Goal: Task Accomplishment & Management: Complete application form

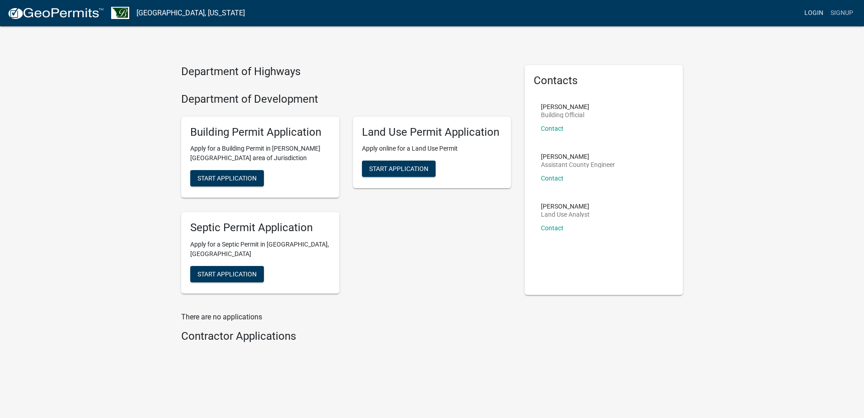
click at [815, 13] on link "Login" at bounding box center [814, 13] width 26 height 17
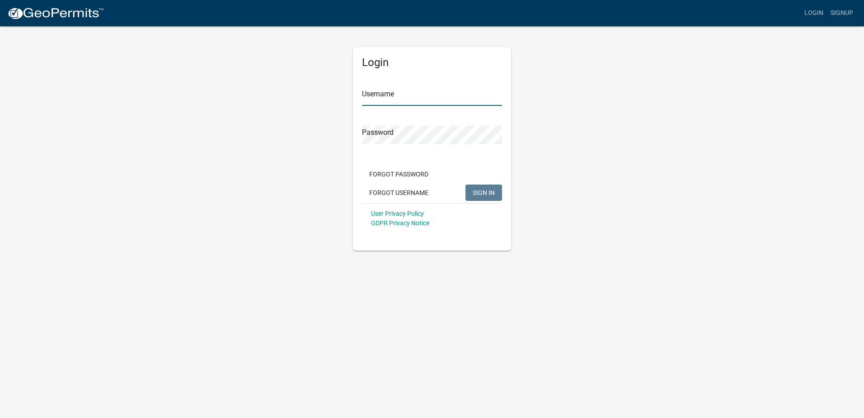
type input "[PERSON_NAME]"
click at [483, 192] on span "SIGN IN" at bounding box center [484, 191] width 22 height 7
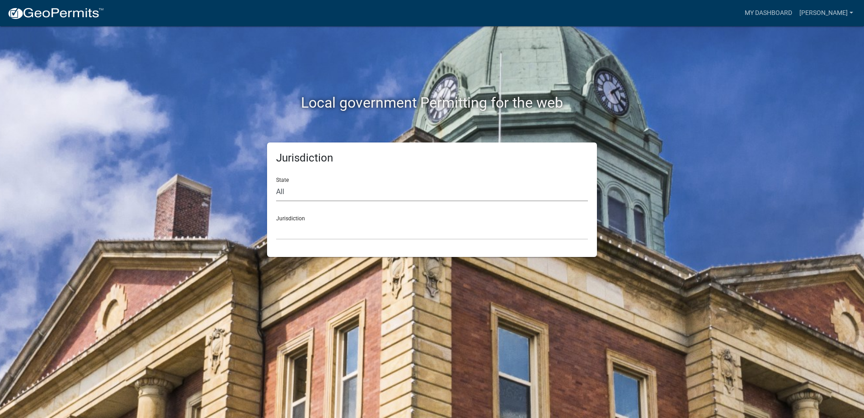
click at [302, 187] on select "All [US_STATE] [US_STATE] [US_STATE] [US_STATE] [US_STATE] [US_STATE] [US_STATE…" at bounding box center [432, 192] width 312 height 19
select select "[US_STATE]"
click at [276, 183] on select "All [US_STATE] [US_STATE] [US_STATE] [US_STATE] [US_STATE] [US_STATE] [US_STATE…" at bounding box center [432, 192] width 312 height 19
click at [306, 226] on select "[GEOGRAPHIC_DATA], [US_STATE] [GEOGRAPHIC_DATA], [US_STATE] [GEOGRAPHIC_DATA], …" at bounding box center [432, 230] width 312 height 19
click at [301, 232] on select "[GEOGRAPHIC_DATA], [US_STATE] [GEOGRAPHIC_DATA], [US_STATE] [GEOGRAPHIC_DATA], …" at bounding box center [432, 230] width 312 height 19
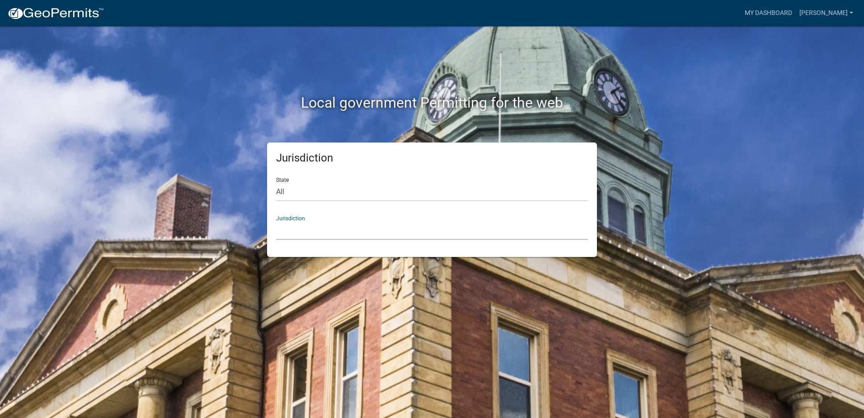
click at [270, 224] on div "Jurisdiction State All [US_STATE] [US_STATE] [US_STATE] [US_STATE] [US_STATE] […" at bounding box center [432, 199] width 330 height 114
click at [282, 230] on select "[GEOGRAPHIC_DATA], [US_STATE] [GEOGRAPHIC_DATA], [US_STATE] [GEOGRAPHIC_DATA], …" at bounding box center [432, 230] width 312 height 19
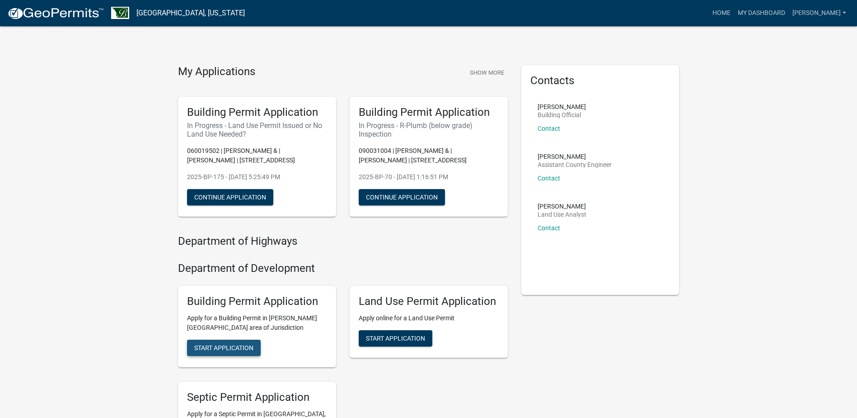
click at [226, 347] on span "Start Application" at bounding box center [223, 347] width 59 height 7
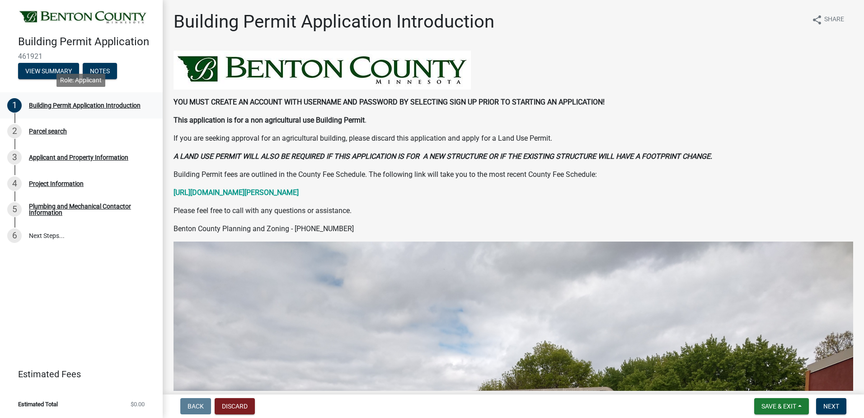
click at [64, 103] on div "Building Permit Application Introduction" at bounding box center [85, 105] width 112 height 6
click at [832, 405] on span "Next" at bounding box center [831, 405] width 16 height 7
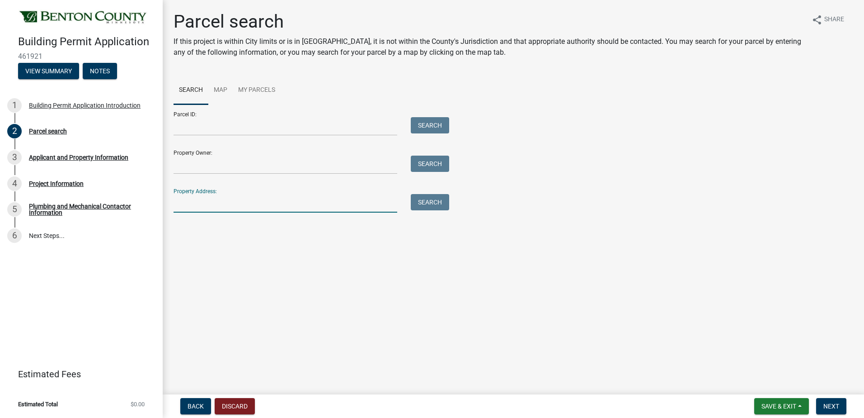
click at [188, 201] on input "Property Address:" at bounding box center [286, 203] width 224 height 19
type input "[STREET_ADDRESS]"
click at [436, 200] on button "Search" at bounding box center [430, 202] width 38 height 16
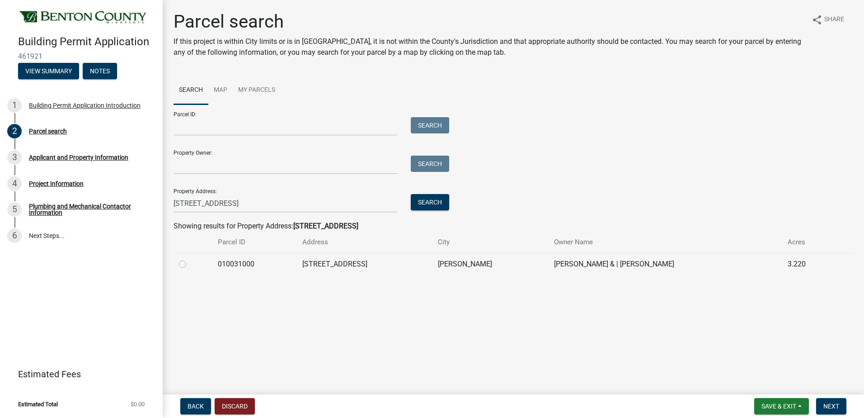
click at [190, 258] on label at bounding box center [190, 258] width 0 height 0
click at [190, 264] on input "radio" at bounding box center [193, 261] width 6 height 6
radio input "true"
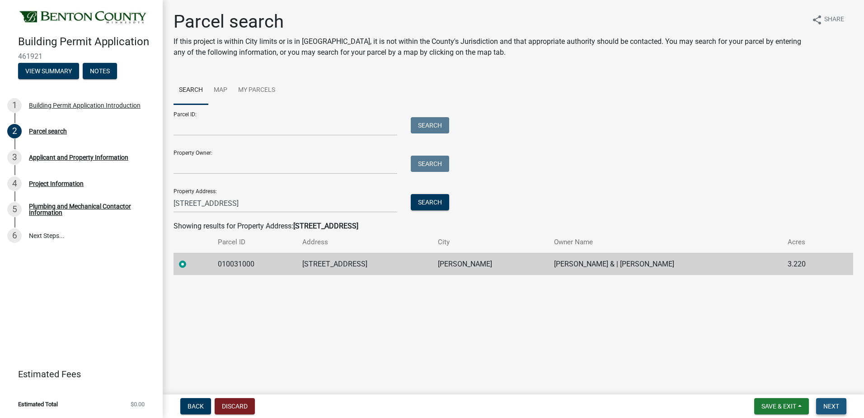
click at [831, 407] on span "Next" at bounding box center [831, 405] width 16 height 7
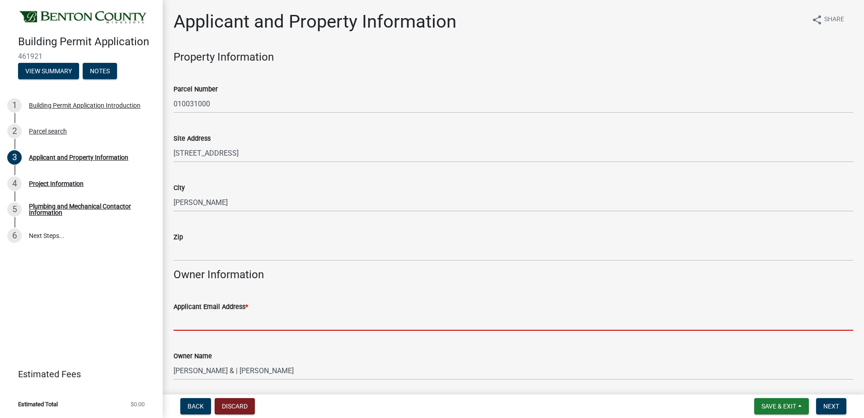
click at [201, 322] on input "Applicant Email Address *" at bounding box center [514, 321] width 680 height 19
type input "[PERSON_NAME][EMAIL_ADDRESS][DOMAIN_NAME]"
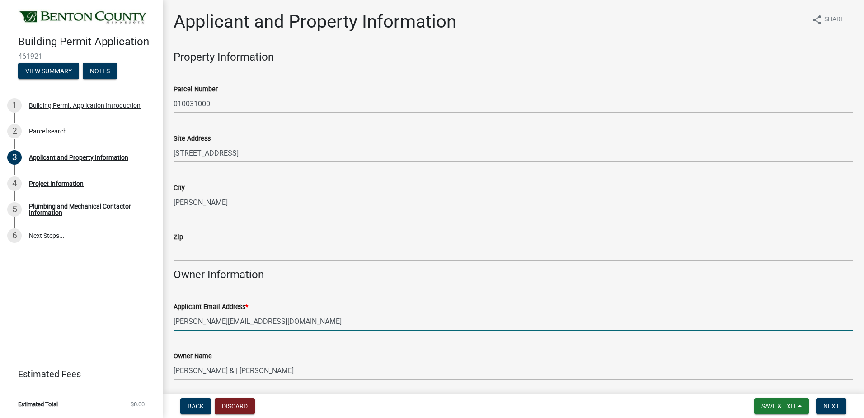
type input "PC644012"
type input "[STREET_ADDRESS]"
type input "[PERSON_NAME][EMAIL_ADDRESS][DOMAIN_NAME]"
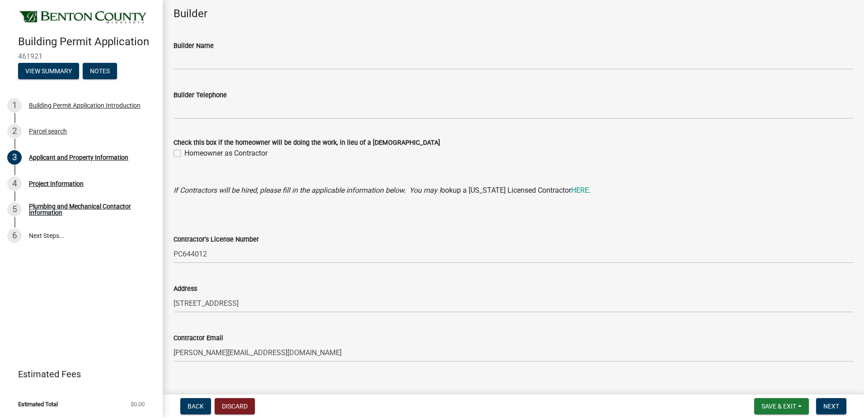
scroll to position [807, 0]
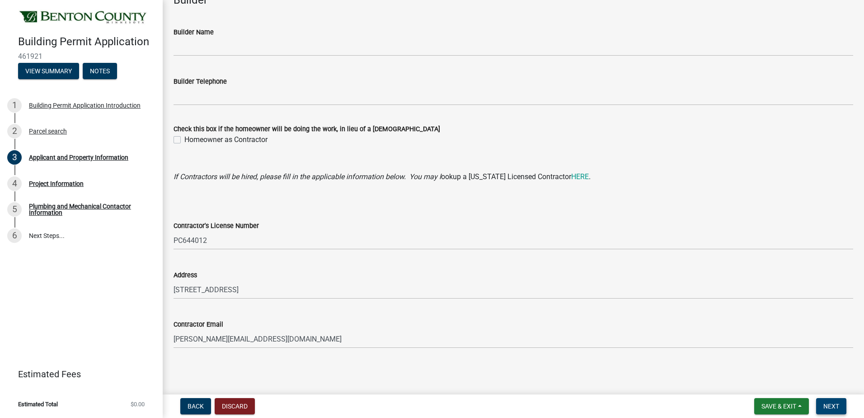
click at [822, 407] on button "Next" at bounding box center [831, 406] width 30 height 16
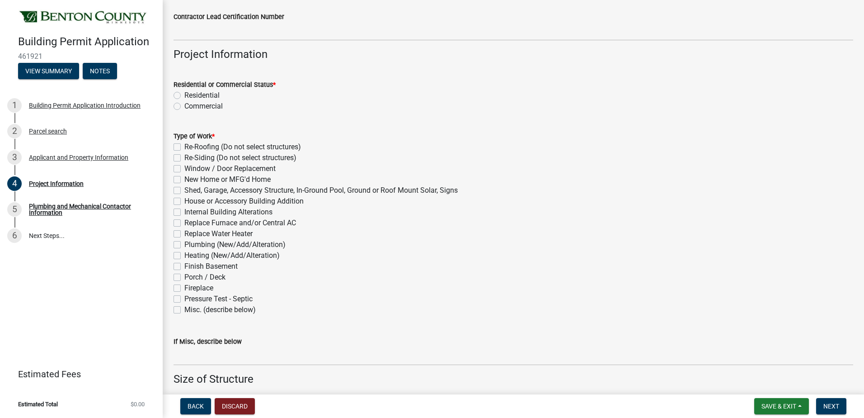
scroll to position [226, 0]
click at [184, 94] on label "Residential" at bounding box center [201, 94] width 35 height 11
click at [184, 94] on input "Residential" at bounding box center [187, 92] width 6 height 6
radio input "true"
click at [184, 244] on label "Plumbing (New/Add/Alteration)" at bounding box center [234, 243] width 101 height 11
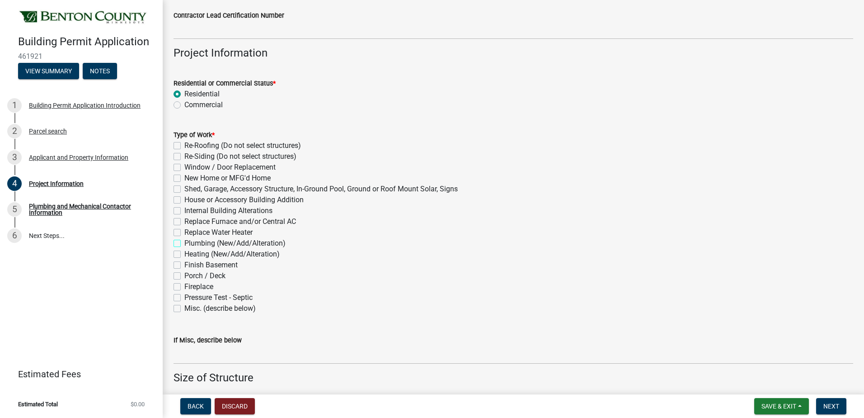
click at [184, 244] on input "Plumbing (New/Add/Alteration)" at bounding box center [187, 241] width 6 height 6
checkbox input "true"
checkbox input "false"
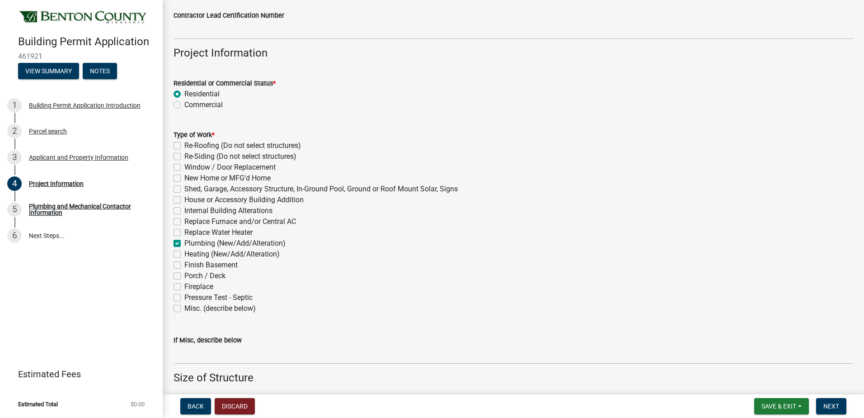
checkbox input "false"
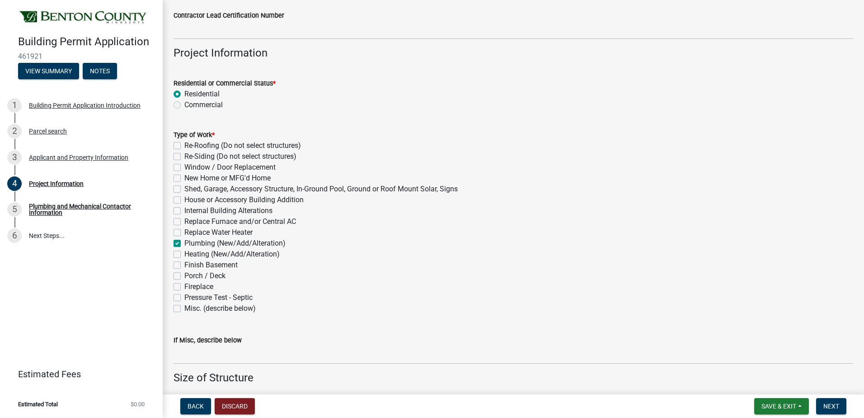
checkbox input "false"
checkbox input "true"
checkbox input "false"
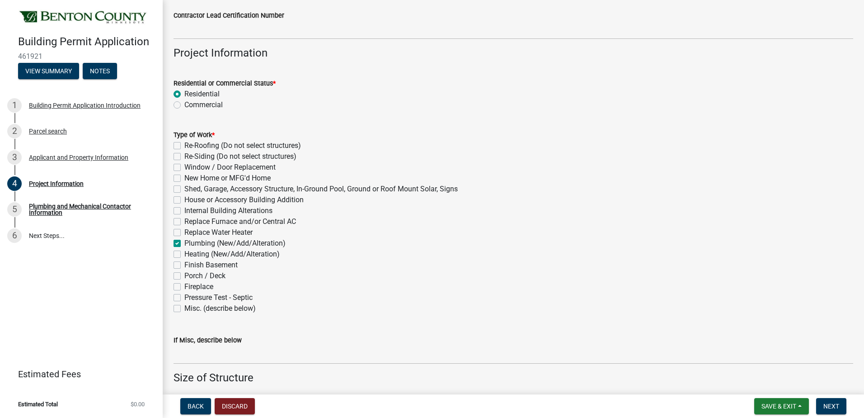
checkbox input "false"
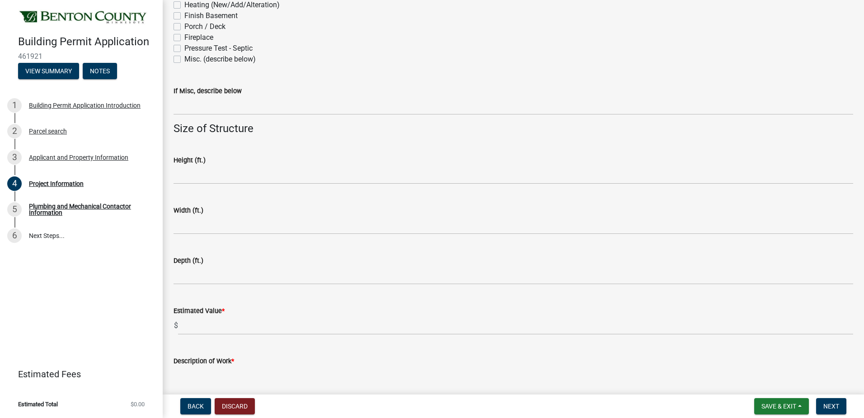
scroll to position [497, 0]
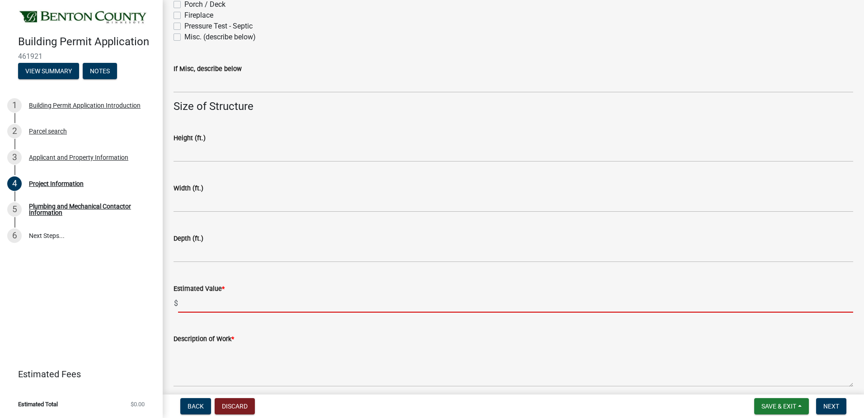
click at [201, 307] on input "text" at bounding box center [515, 303] width 675 height 19
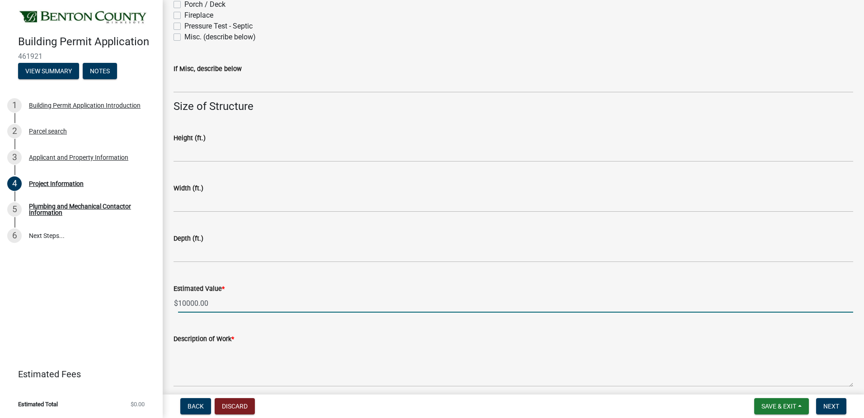
click at [302, 294] on input "10000.00" at bounding box center [515, 303] width 675 height 19
type input "10000"
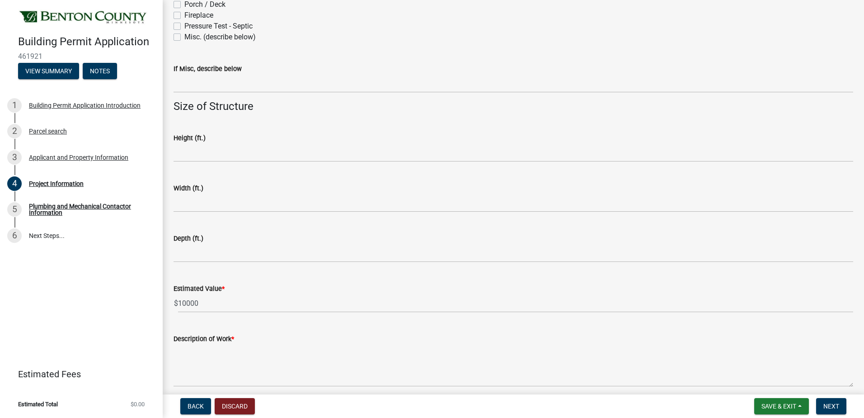
drag, startPoint x: 172, startPoint y: 349, endPoint x: 187, endPoint y: 352, distance: 15.3
click at [175, 348] on div "Description of Work *" at bounding box center [513, 353] width 693 height 66
click at [248, 340] on div "Description of Work *" at bounding box center [514, 338] width 680 height 11
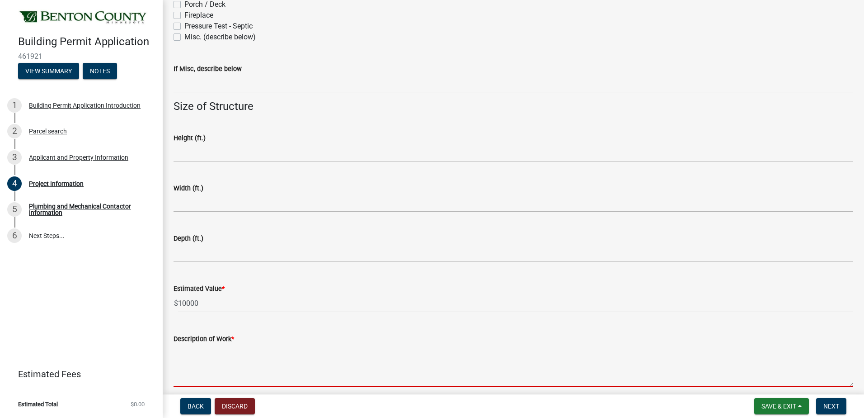
click at [211, 356] on textarea "Description of Work *" at bounding box center [514, 365] width 680 height 42
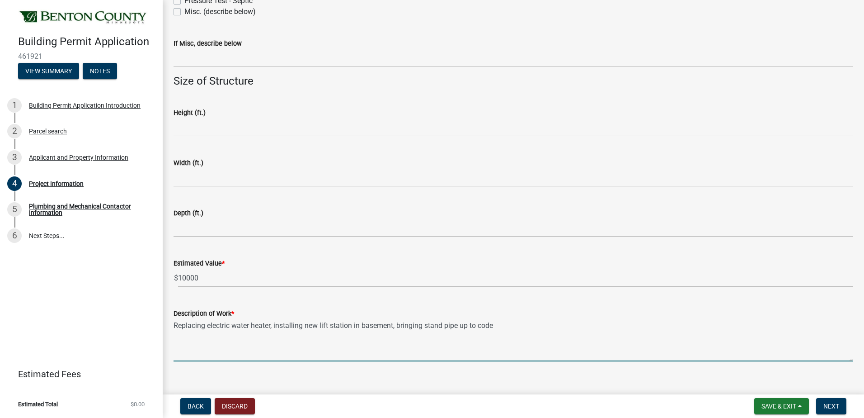
scroll to position [535, 0]
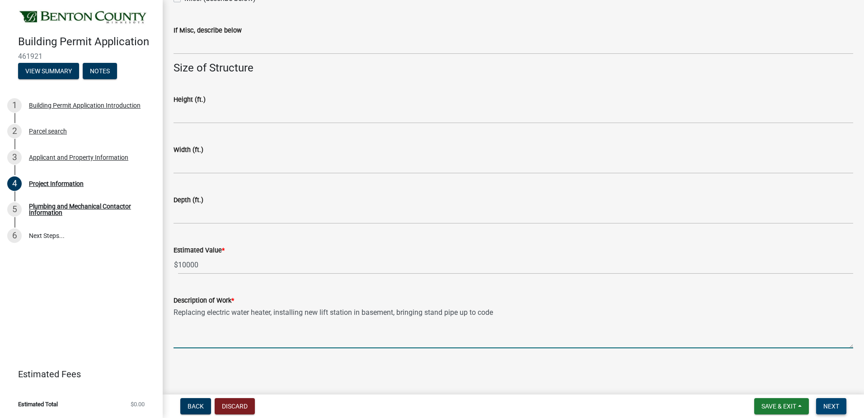
type textarea "Replacing electric water heater, installing new lift station in basement, bring…"
click at [833, 410] on button "Next" at bounding box center [831, 406] width 30 height 16
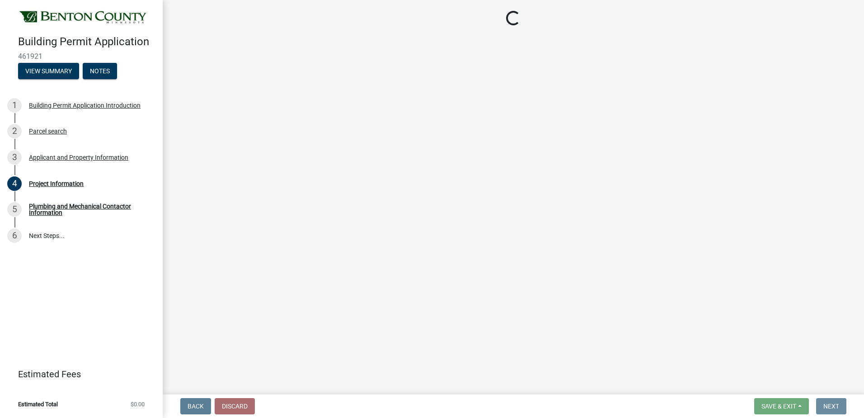
scroll to position [0, 0]
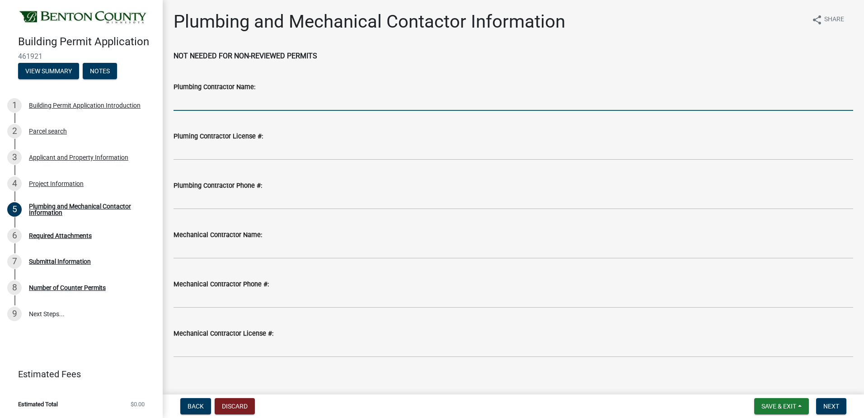
click at [209, 99] on input "Plumbing Contractor Name:" at bounding box center [514, 101] width 680 height 19
type input "[PERSON_NAME] Plumbing Inc"
type input "PC644012"
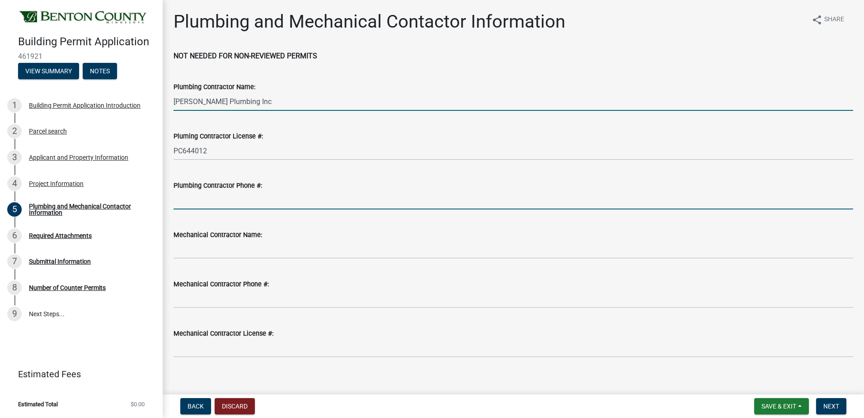
type input "3202533159"
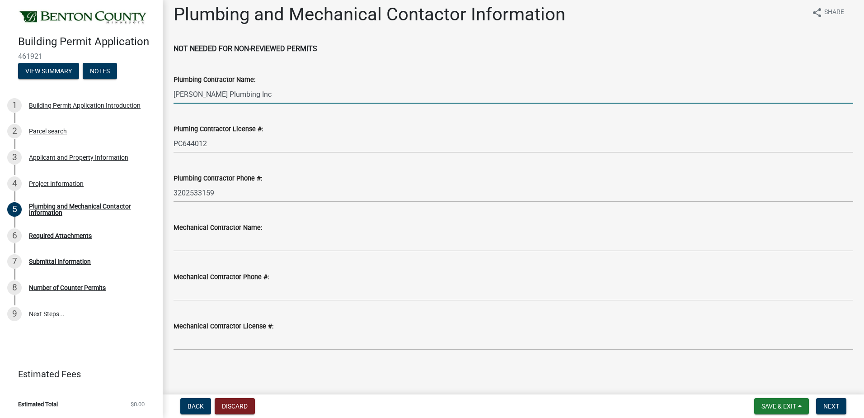
scroll to position [9, 0]
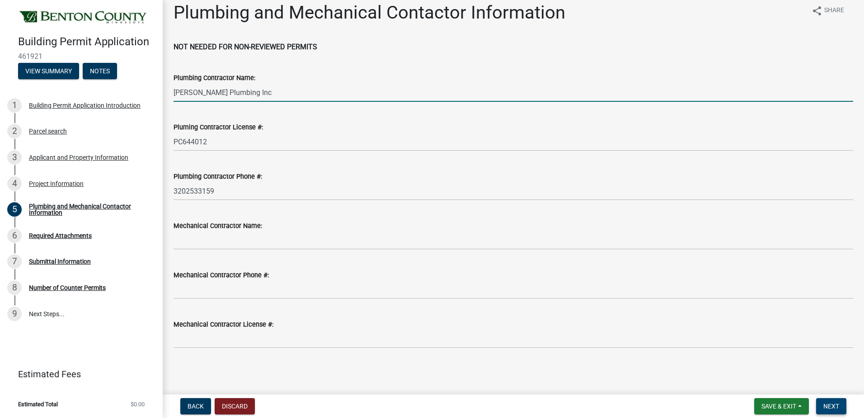
click at [842, 409] on button "Next" at bounding box center [831, 406] width 30 height 16
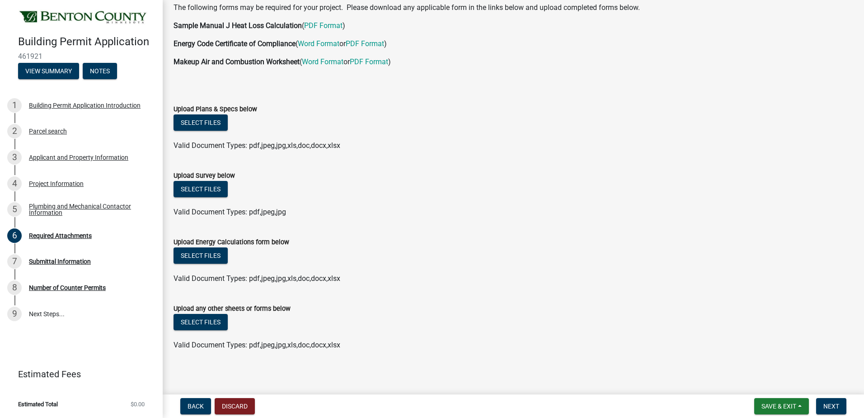
scroll to position [52, 0]
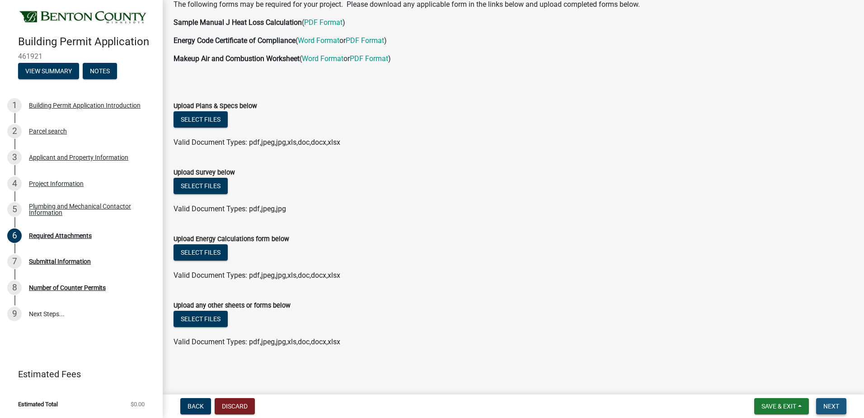
click at [831, 405] on span "Next" at bounding box center [831, 405] width 16 height 7
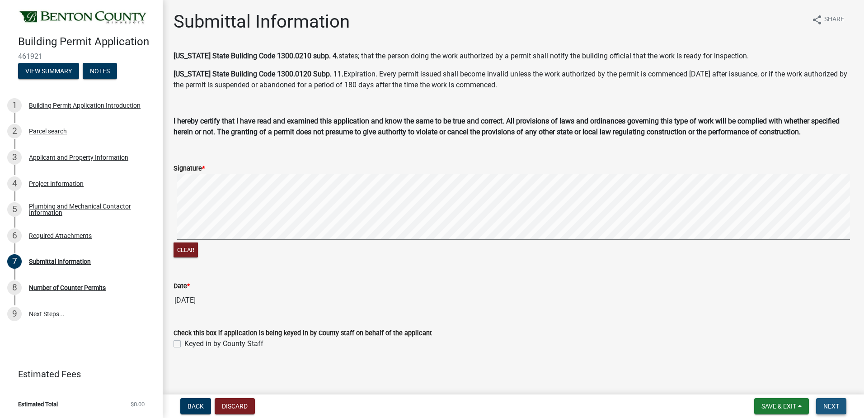
click at [826, 405] on span "Next" at bounding box center [831, 405] width 16 height 7
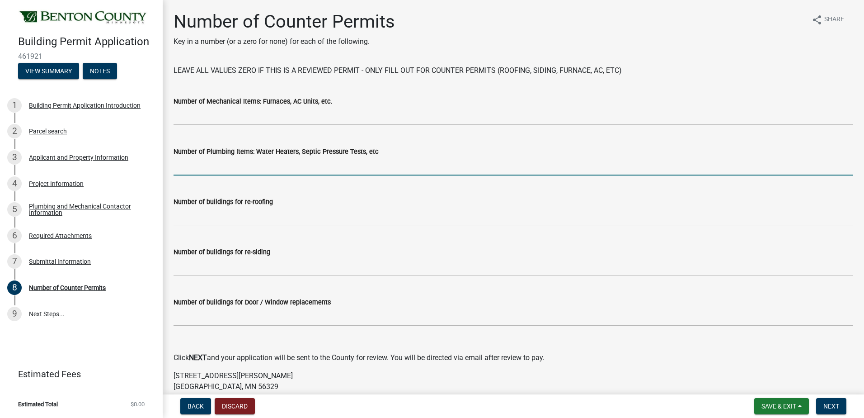
click at [235, 161] on input "text" at bounding box center [514, 166] width 680 height 19
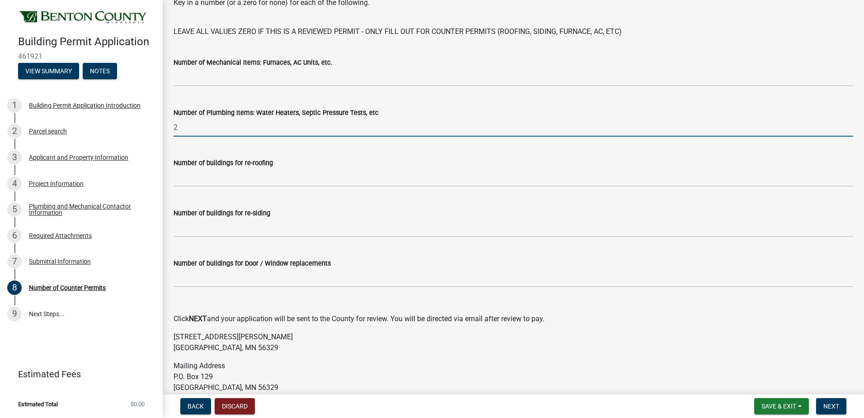
scroll to position [90, 0]
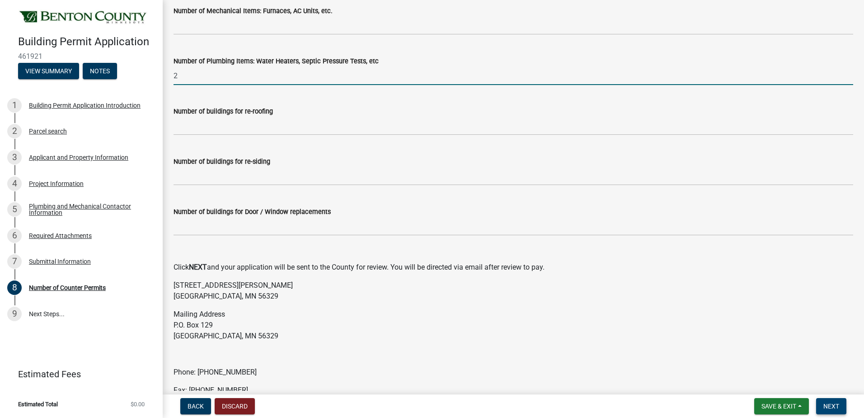
type input "2"
click at [830, 405] on span "Next" at bounding box center [831, 405] width 16 height 7
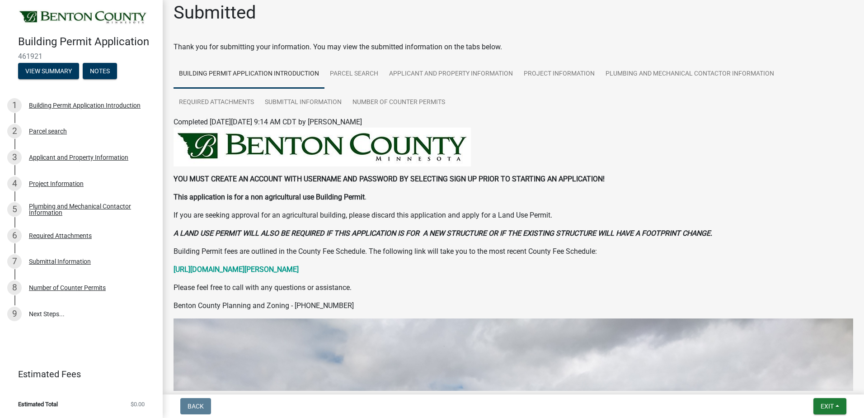
scroll to position [0, 0]
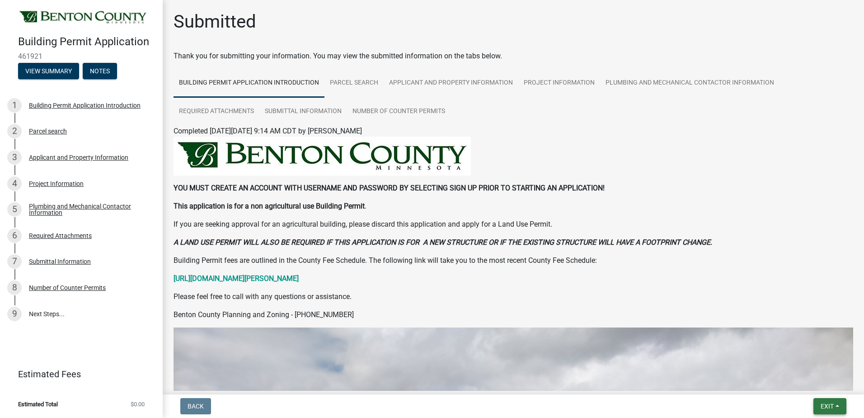
click at [831, 405] on span "Exit" at bounding box center [827, 405] width 13 height 7
click at [795, 383] on button "Save & Exit" at bounding box center [810, 382] width 72 height 22
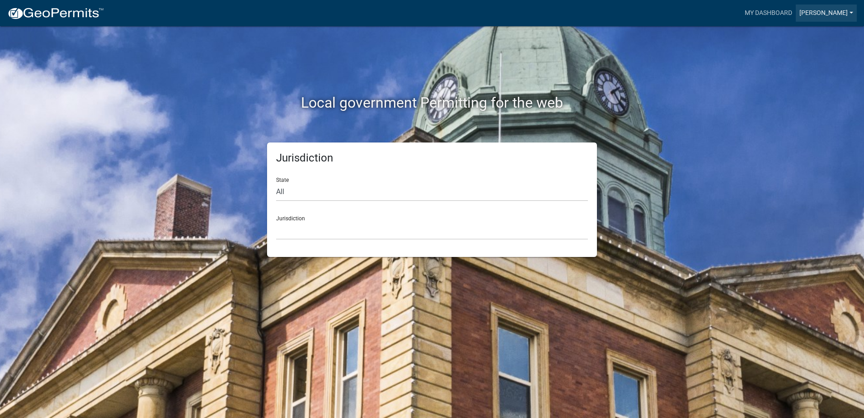
click at [849, 12] on link "[PERSON_NAME]" at bounding box center [826, 13] width 61 height 17
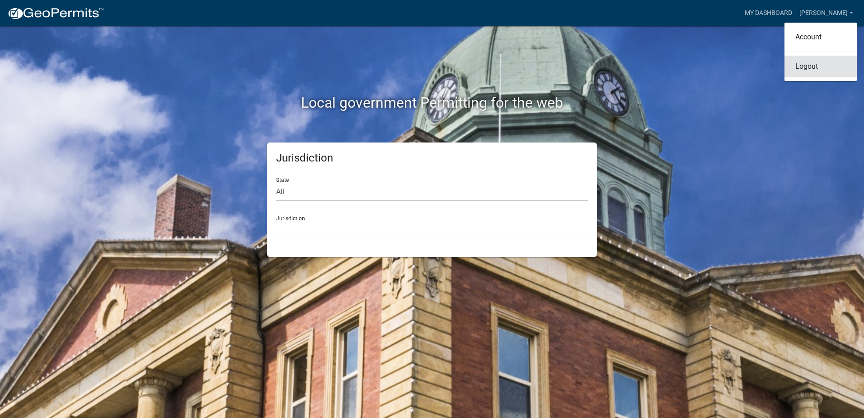
click at [802, 64] on link "Logout" at bounding box center [820, 67] width 72 height 22
